Goal: Task Accomplishment & Management: Manage account settings

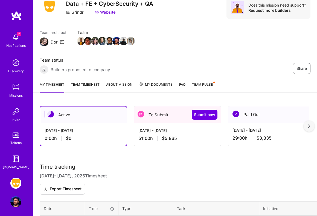
scroll to position [64, 0]
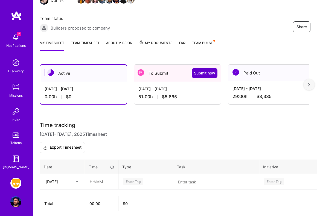
click at [205, 71] on span "Submit now" at bounding box center [204, 72] width 21 height 5
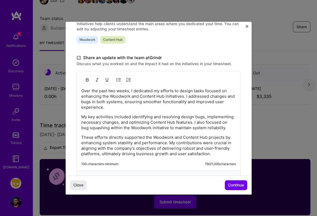
scroll to position [159, 0]
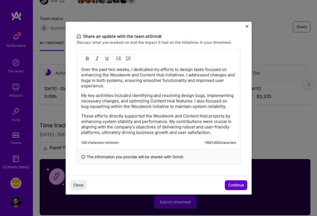
click at [242, 185] on span "Continue" at bounding box center [236, 184] width 16 height 5
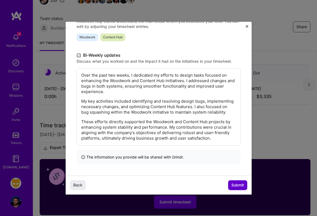
click at [232, 181] on button "Submit" at bounding box center [237, 185] width 19 height 10
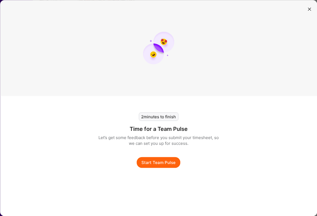
click at [152, 167] on button "Start Team Pulse" at bounding box center [159, 162] width 44 height 11
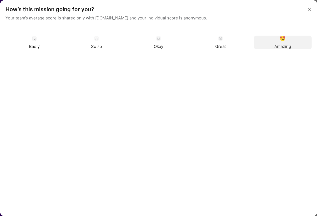
click at [284, 39] on img "modal" at bounding box center [282, 38] width 5 height 5
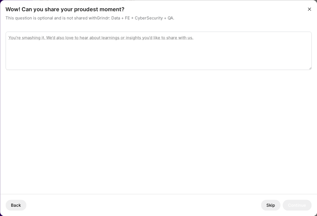
click at [269, 204] on button "Skip" at bounding box center [270, 204] width 19 height 11
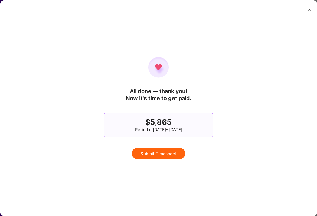
click at [176, 152] on button "Submit Timesheet" at bounding box center [159, 153] width 54 height 11
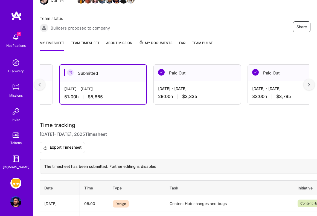
scroll to position [0, 0]
